Goal: Entertainment & Leisure: Consume media (video, audio)

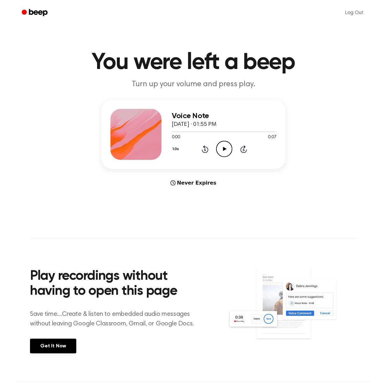
click at [226, 151] on icon "Play Audio" at bounding box center [224, 149] width 16 height 16
click at [223, 144] on icon "Play Audio" at bounding box center [224, 149] width 16 height 16
click at [222, 149] on icon "Play Audio" at bounding box center [224, 149] width 16 height 16
drag, startPoint x: 222, startPoint y: 149, endPoint x: 210, endPoint y: 152, distance: 11.9
click at [223, 149] on icon "Play Audio" at bounding box center [224, 149] width 16 height 16
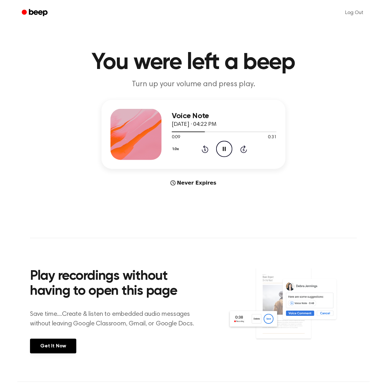
click at [222, 149] on icon "Pause Audio" at bounding box center [224, 149] width 16 height 16
click at [227, 145] on icon "Play Audio" at bounding box center [224, 149] width 16 height 16
click at [223, 147] on icon "Play Audio" at bounding box center [224, 149] width 16 height 16
click at [222, 144] on icon "Play Audio" at bounding box center [224, 149] width 16 height 16
click at [219, 149] on icon "Play Audio" at bounding box center [224, 149] width 16 height 16
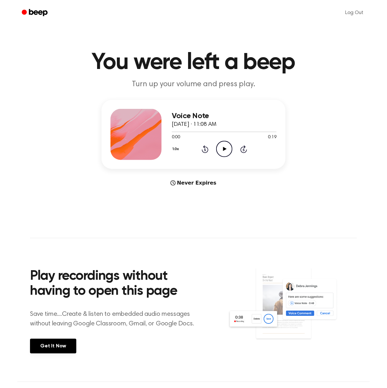
click at [228, 146] on icon "Play Audio" at bounding box center [224, 149] width 16 height 16
click at [223, 152] on icon "Play Audio" at bounding box center [224, 149] width 16 height 16
click at [227, 154] on icon "Play Audio" at bounding box center [224, 149] width 16 height 16
click at [215, 151] on div "1.0x Rewind 5 seconds Play Audio Skip 5 seconds" at bounding box center [224, 149] width 105 height 16
click at [219, 151] on icon "Play Audio" at bounding box center [224, 149] width 16 height 16
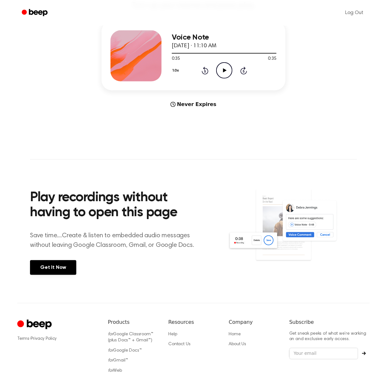
scroll to position [86, 0]
